Goal: Entertainment & Leisure: Consume media (video, audio)

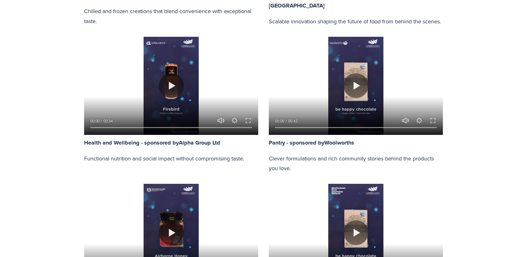
scroll to position [654, 0]
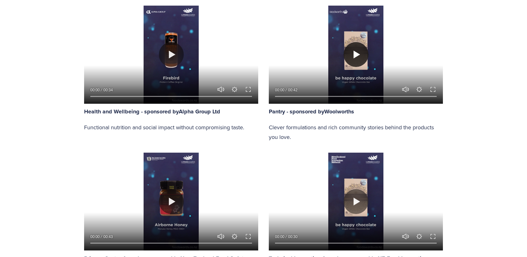
click at [353, 53] on button "Play" at bounding box center [356, 54] width 25 height 25
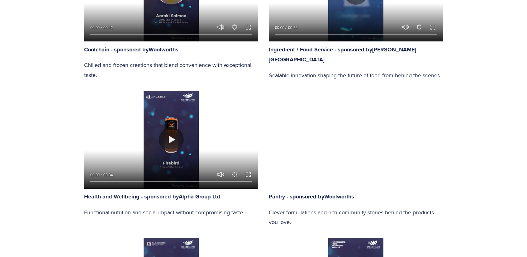
scroll to position [561, 0]
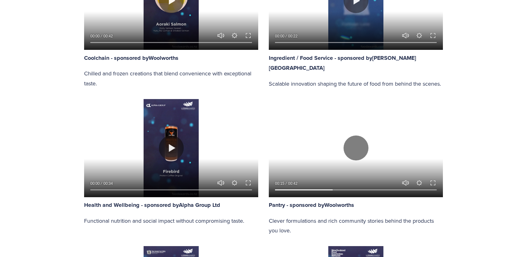
drag, startPoint x: 433, startPoint y: 181, endPoint x: 433, endPoint y: 208, distance: 27.1
click at [433, 181] on button "Exit fullscreen Enter fullscreen" at bounding box center [432, 182] width 7 height 7
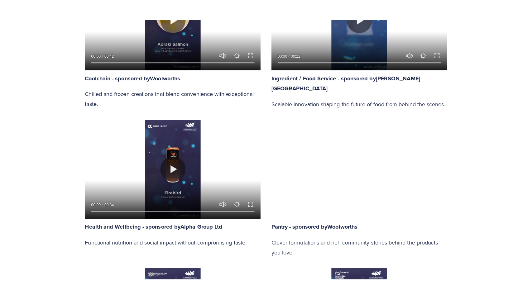
scroll to position [592, 0]
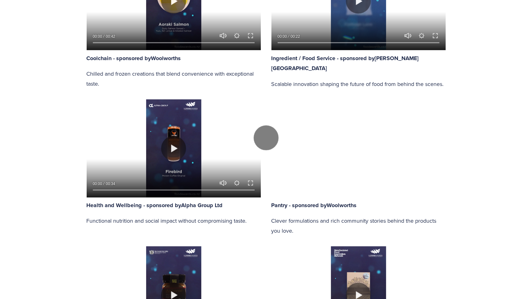
click at [460, 89] on div at bounding box center [266, 137] width 532 height 1011
click at [142, 147] on div at bounding box center [266, 137] width 532 height 1011
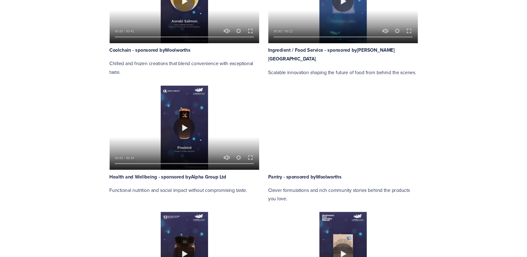
scroll to position [561, 0]
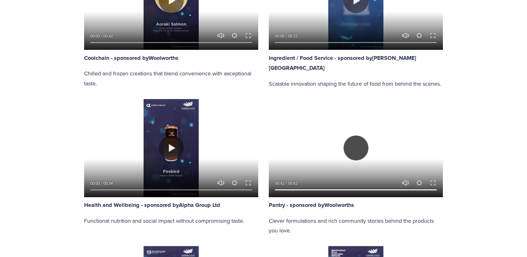
click at [351, 156] on button "Play" at bounding box center [356, 148] width 25 height 25
type input "5.49"
click at [433, 183] on button "Exit fullscreen Enter fullscreen" at bounding box center [432, 182] width 7 height 7
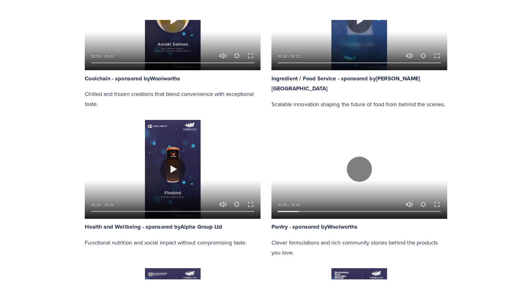
scroll to position [592, 0]
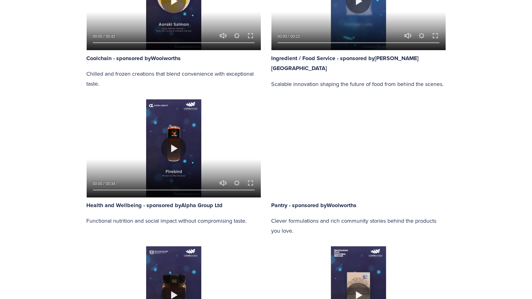
type input "100"
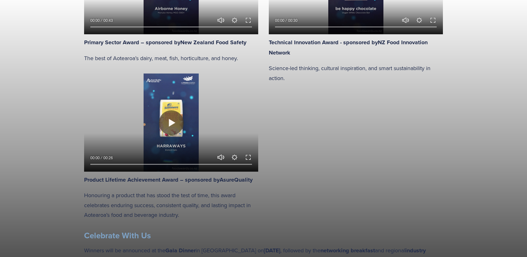
scroll to position [873, 0]
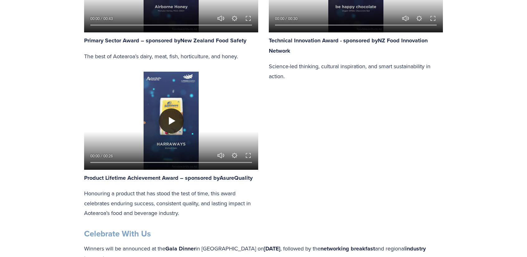
click at [175, 120] on button "Play" at bounding box center [171, 120] width 25 height 25
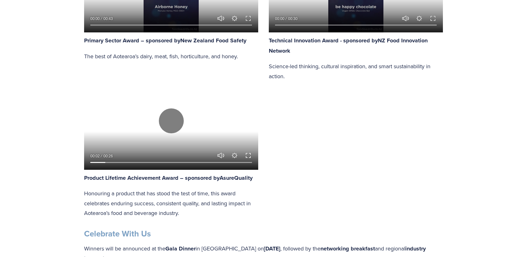
click at [249, 157] on button "Exit fullscreen Enter fullscreen" at bounding box center [248, 155] width 7 height 7
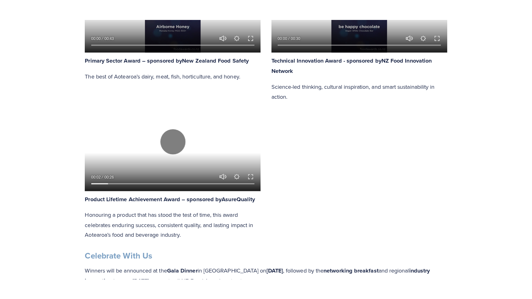
scroll to position [904, 0]
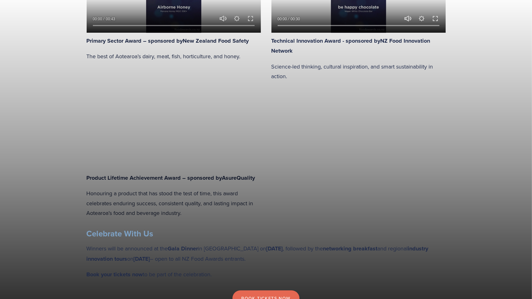
type input "79.41"
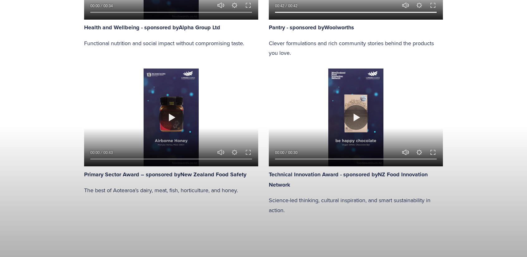
scroll to position [717, 0]
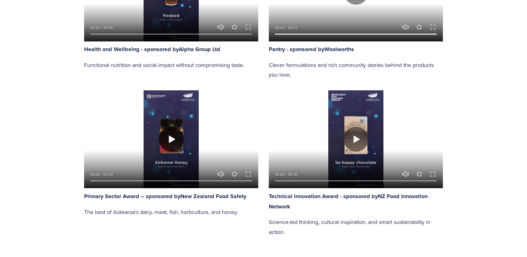
click at [175, 137] on button "Play" at bounding box center [171, 139] width 25 height 25
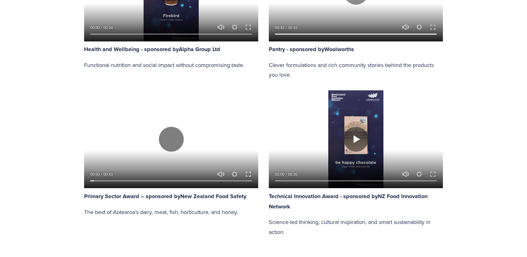
click at [249, 175] on button "Exit fullscreen Enter fullscreen" at bounding box center [248, 173] width 7 height 7
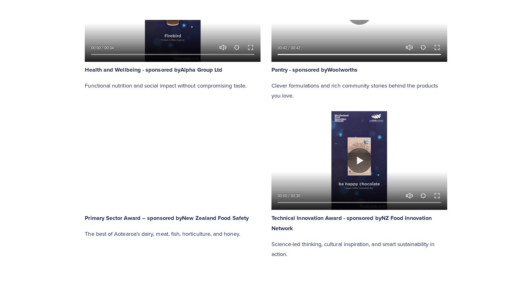
scroll to position [748, 0]
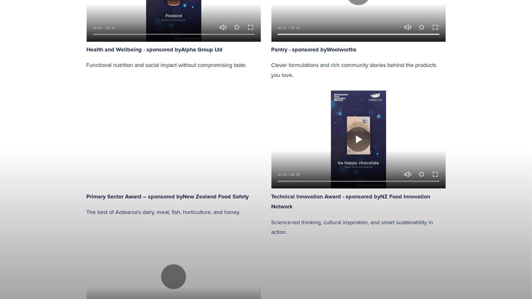
drag, startPoint x: 522, startPoint y: 283, endPoint x: 522, endPoint y: 256, distance: 27.1
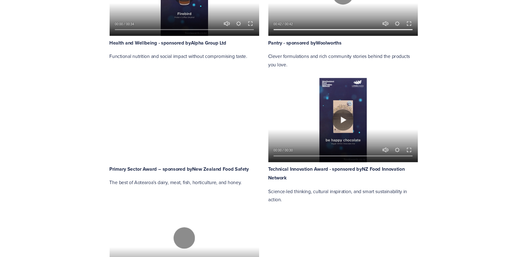
scroll to position [717, 0]
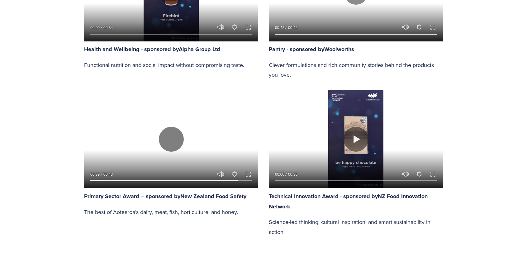
type input "92"
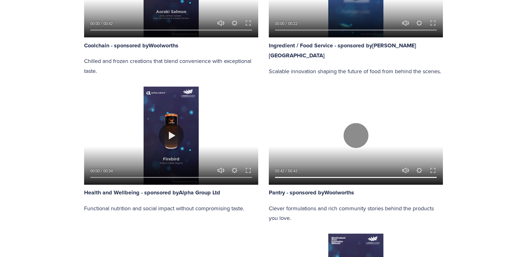
scroll to position [561, 0]
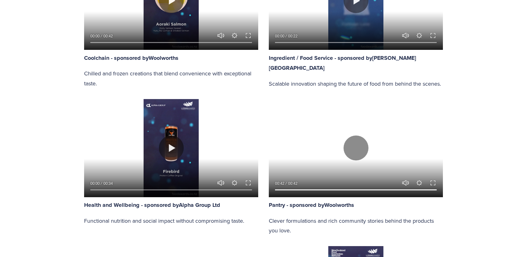
type input "100"
click at [170, 153] on button "Play" at bounding box center [171, 148] width 25 height 25
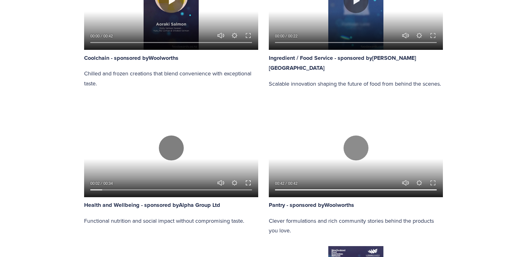
click at [249, 182] on button "Exit fullscreen Enter fullscreen" at bounding box center [248, 182] width 7 height 7
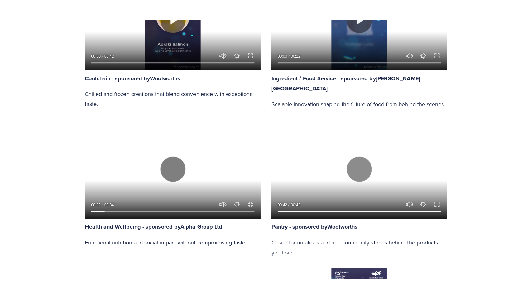
scroll to position [592, 0]
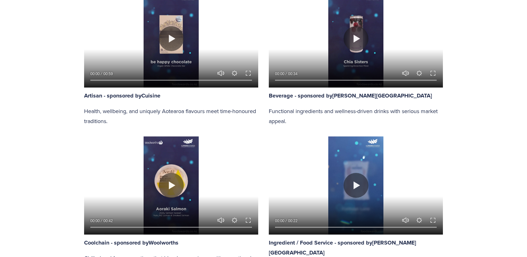
scroll to position [374, 0]
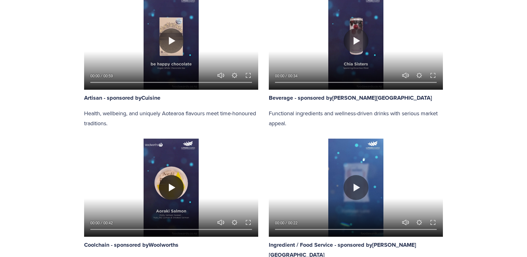
click at [161, 188] on button "Play" at bounding box center [171, 187] width 25 height 25
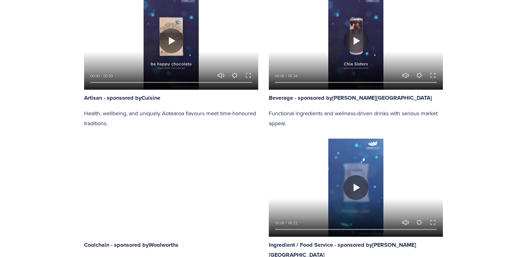
type input "91.71"
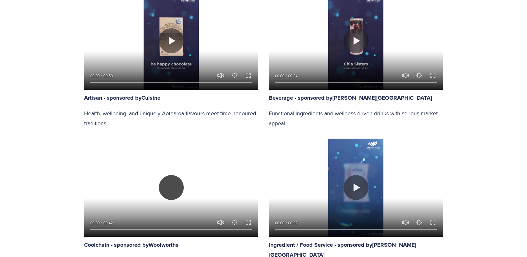
type input "0.37"
type input "92.48"
type input "0.99"
type input "93.24"
type input "1.58"
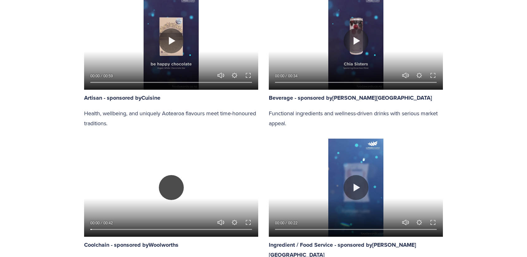
type input "94.02"
type input "2.21"
type input "94.77"
type input "2.82"
type input "95.56"
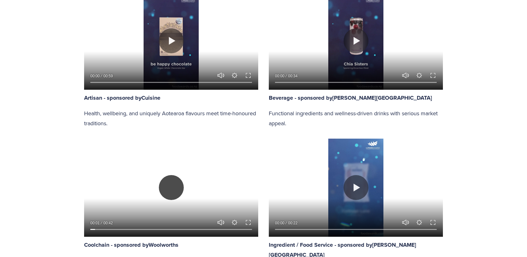
type input "3.44"
type input "96.31"
type input "4.06"
type input "97.07"
type input "4.67"
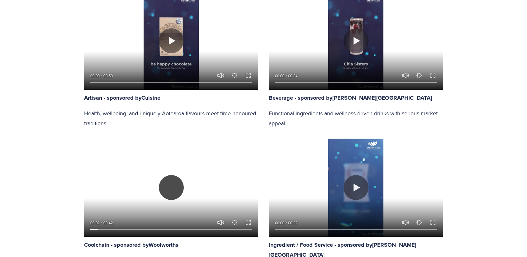
type input "97.84"
type input "5.29"
type input "98.6"
type input "5.91"
type input "99.37"
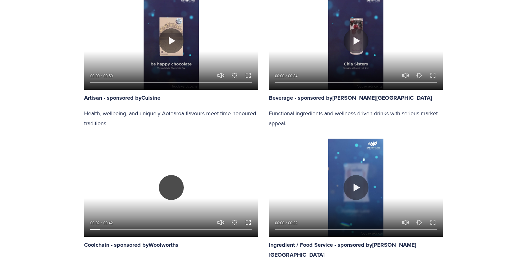
type input "6.53"
type input "100"
type input "7.16"
type input "100"
click at [249, 222] on button "Exit fullscreen Enter fullscreen" at bounding box center [248, 222] width 7 height 7
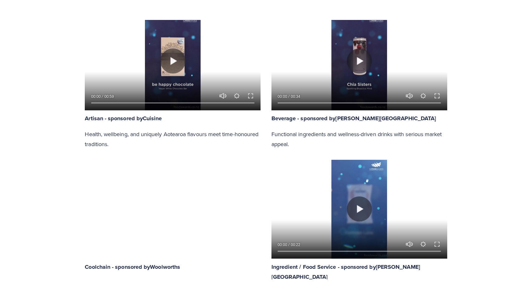
scroll to position [405, 0]
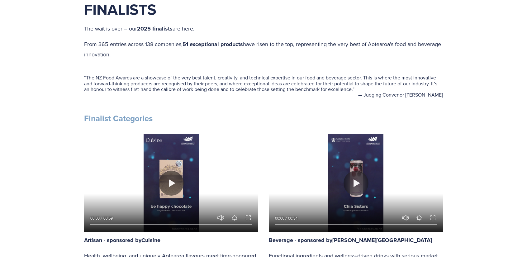
scroll to position [218, 0]
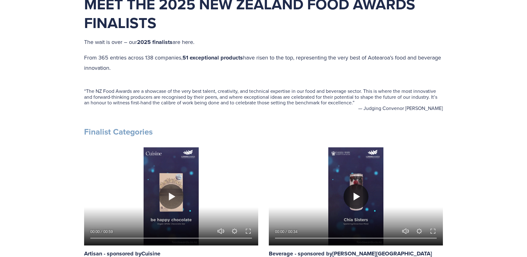
click at [352, 197] on button "Play" at bounding box center [356, 196] width 25 height 25
type input "91.86"
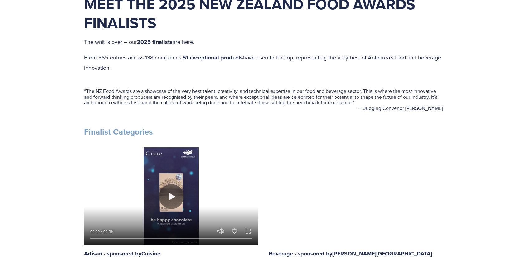
type input "0.43"
type input "92.48"
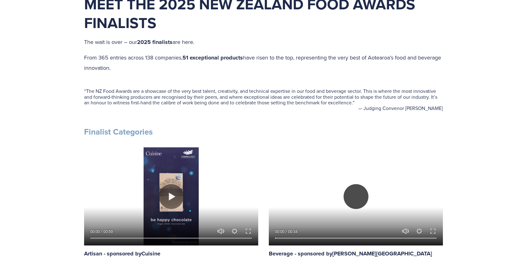
type input "1.2"
type input "93.1"
type input "1.95"
type input "93.71"
type input "2.72"
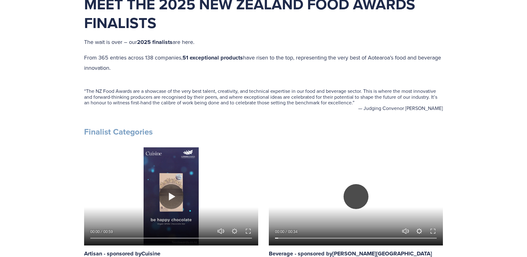
type input "94.33"
type input "3.48"
type input "94.95"
type input "4.25"
type input "95.57"
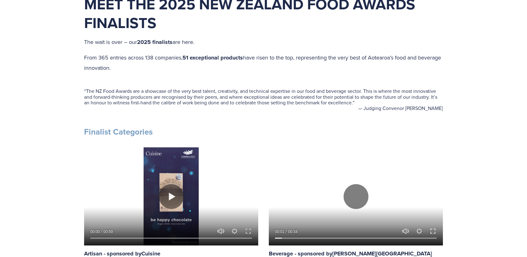
click at [434, 231] on button "Exit fullscreen Enter fullscreen" at bounding box center [432, 231] width 7 height 7
type input "5.05"
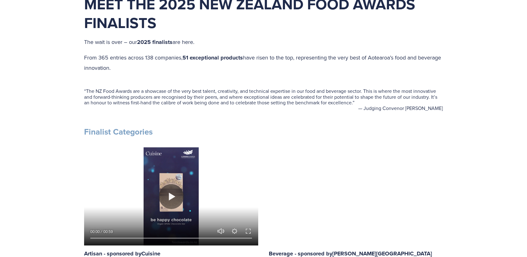
type input "96.21"
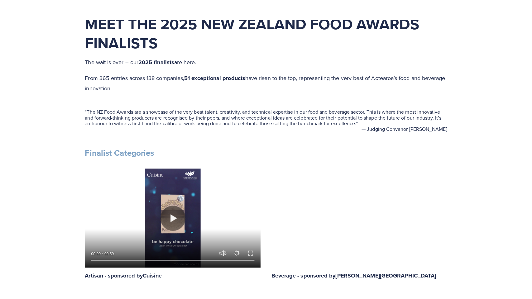
scroll to position [249, 0]
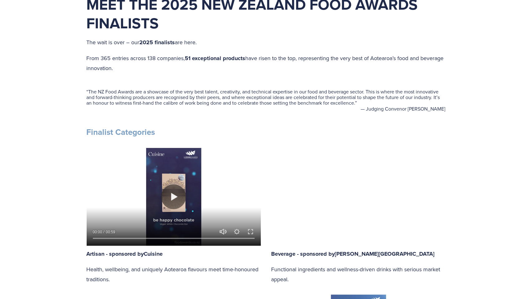
type input "5.91"
type input "97.45"
type input "6.63"
type input "98.07"
type input "7.4"
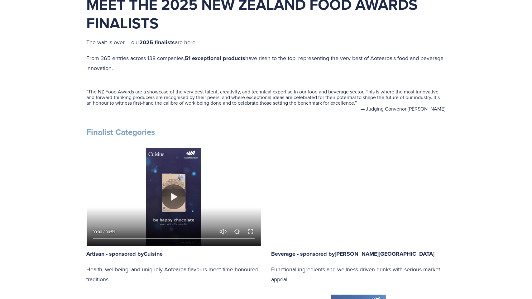
type input "98.7"
type input "8.16"
type input "99.32"
type input "8.93"
type input "99.92"
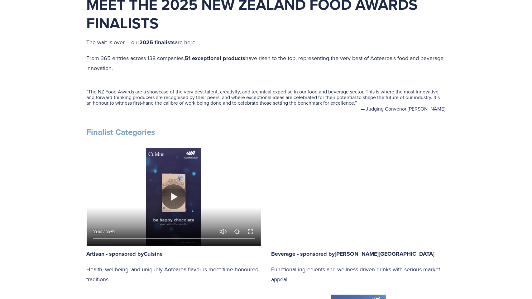
type input "9.71"
type input "100"
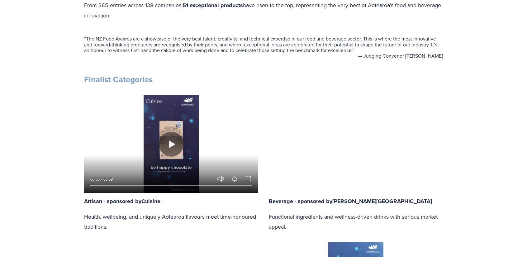
scroll to position [280, 0]
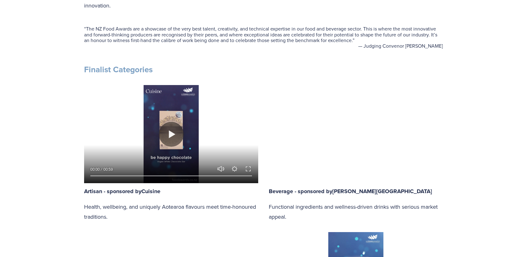
type input "100"
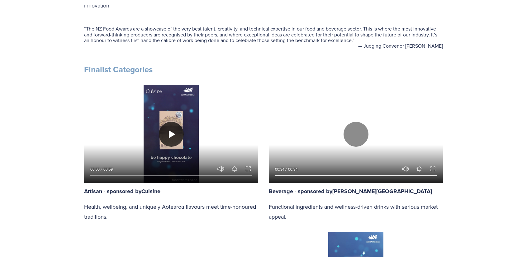
click at [170, 136] on button "Play" at bounding box center [171, 134] width 25 height 25
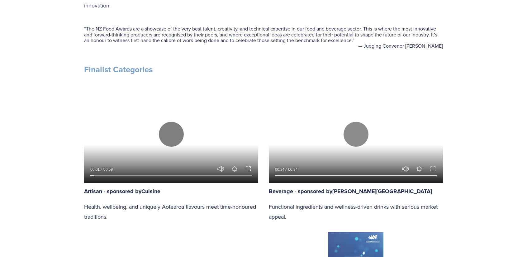
click at [249, 171] on button "Exit fullscreen Enter fullscreen" at bounding box center [248, 168] width 7 height 7
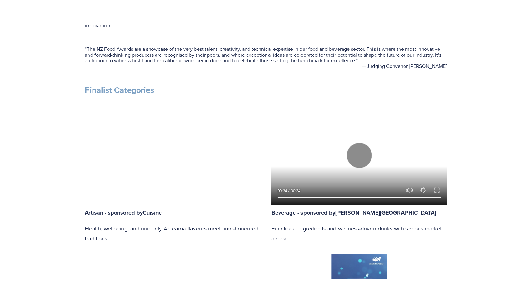
scroll to position [312, 0]
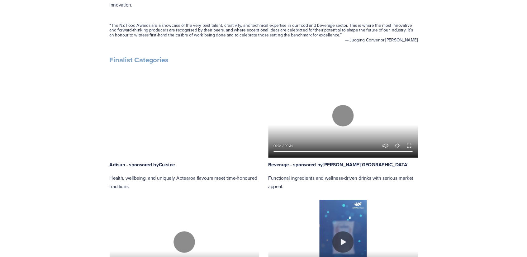
scroll to position [280, 0]
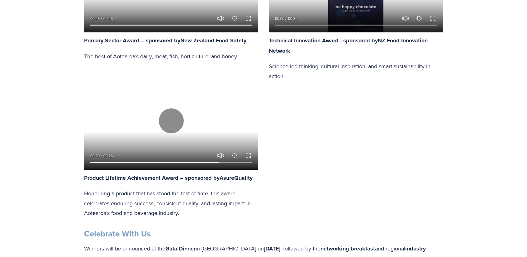
type input "100"
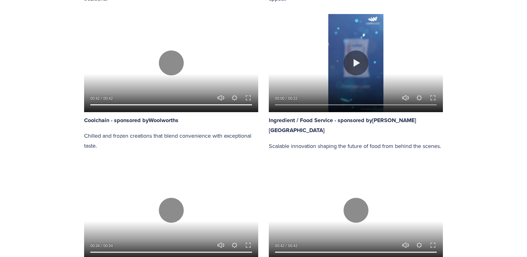
scroll to position [374, 0]
